Goal: Obtain resource: Obtain resource

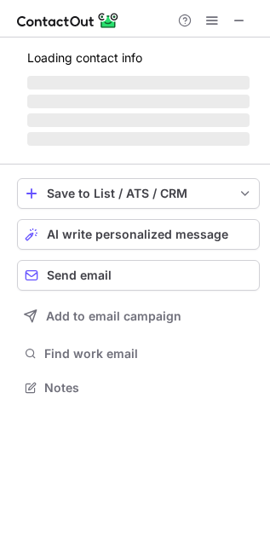
scroll to position [398, 270]
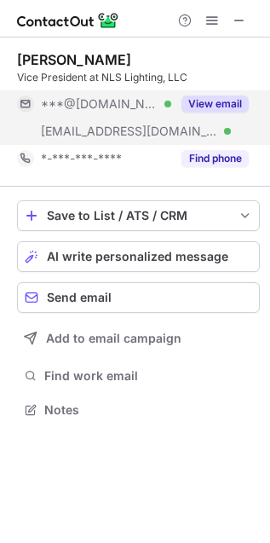
click at [214, 105] on button "View email" at bounding box center [215, 103] width 67 height 17
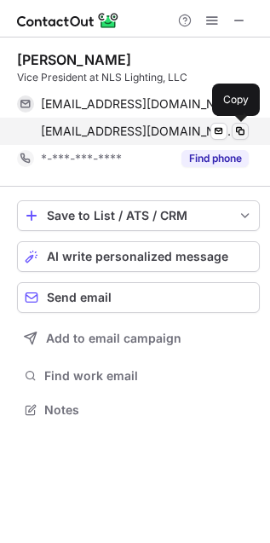
click at [239, 130] on span at bounding box center [241, 131] width 14 height 14
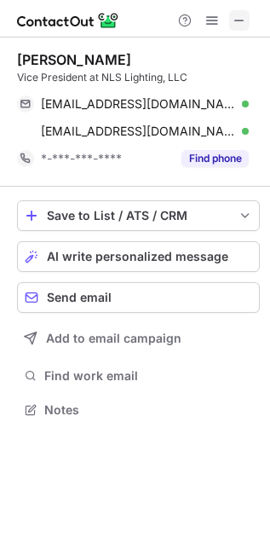
click at [236, 23] on span at bounding box center [240, 21] width 14 height 14
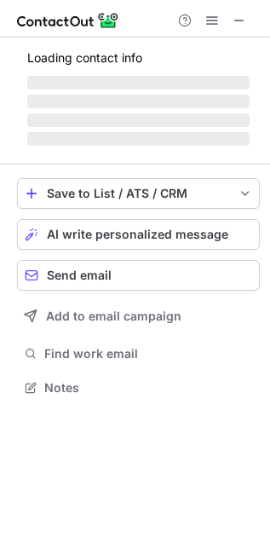
scroll to position [371, 270]
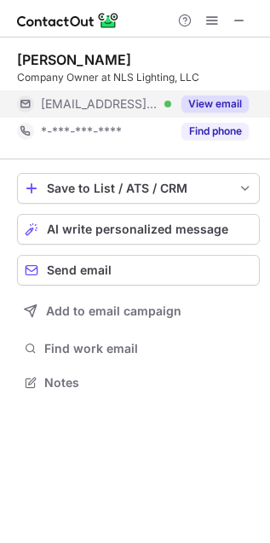
click at [223, 107] on button "View email" at bounding box center [215, 103] width 67 height 17
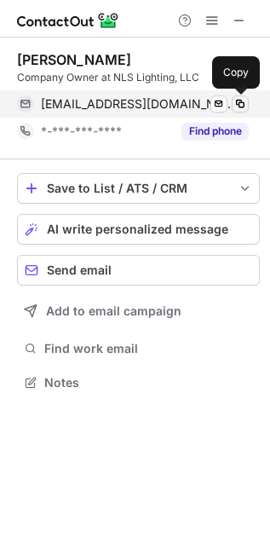
click at [234, 102] on span at bounding box center [241, 104] width 14 height 14
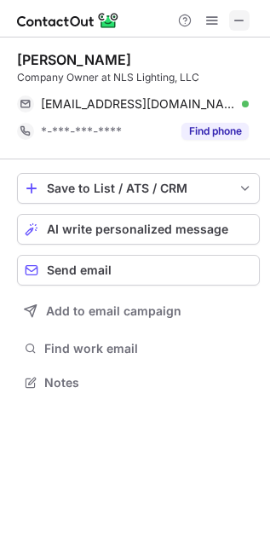
click at [236, 18] on span at bounding box center [240, 21] width 14 height 14
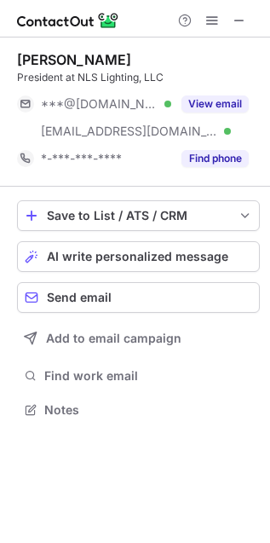
scroll to position [398, 270]
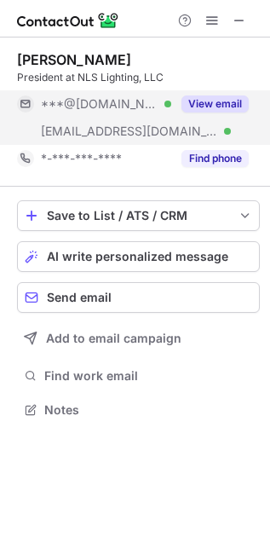
click at [218, 102] on button "View email" at bounding box center [215, 103] width 67 height 17
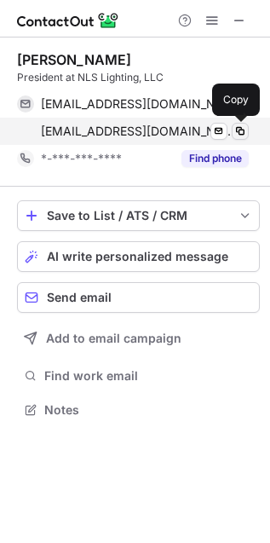
click at [243, 124] on span at bounding box center [241, 131] width 14 height 14
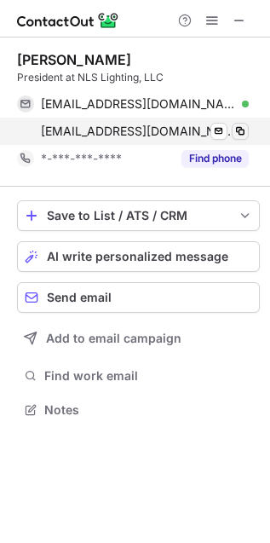
click at [240, 134] on span at bounding box center [241, 131] width 14 height 14
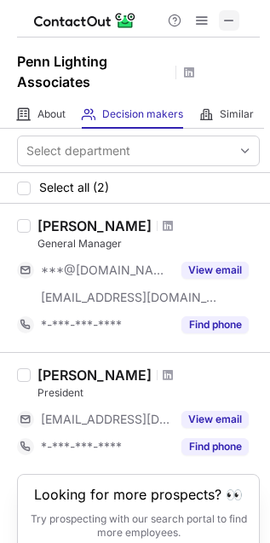
click at [236, 23] on span at bounding box center [229, 21] width 14 height 14
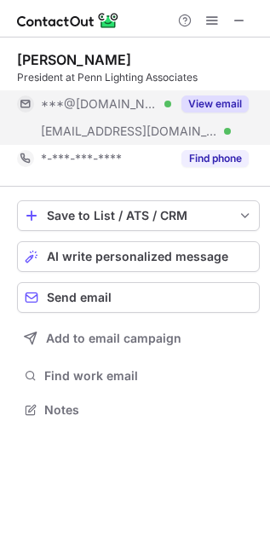
click at [223, 95] on button "View email" at bounding box center [215, 103] width 67 height 17
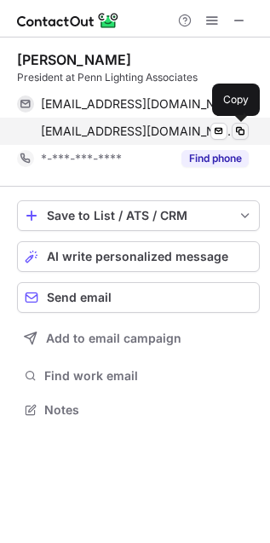
click at [237, 130] on span at bounding box center [241, 131] width 14 height 14
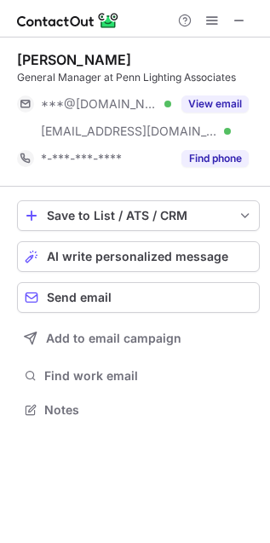
scroll to position [398, 270]
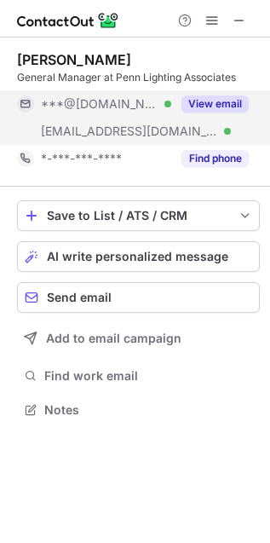
click at [206, 105] on button "View email" at bounding box center [215, 103] width 67 height 17
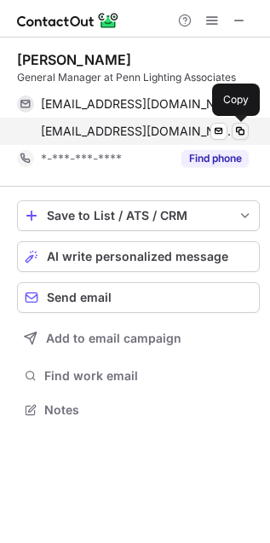
click at [238, 136] on span at bounding box center [241, 131] width 14 height 14
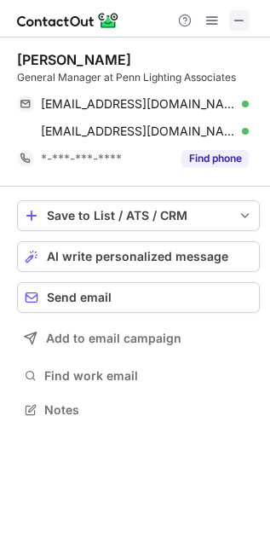
click at [240, 17] on span at bounding box center [240, 21] width 14 height 14
